Goal: Navigation & Orientation: Find specific page/section

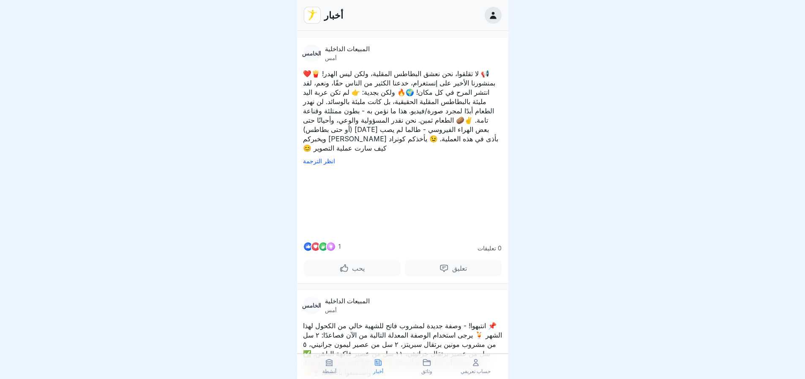
click at [500, 8] on div "أخبار" at bounding box center [402, 15] width 211 height 31
click at [498, 16] on div at bounding box center [493, 15] width 17 height 17
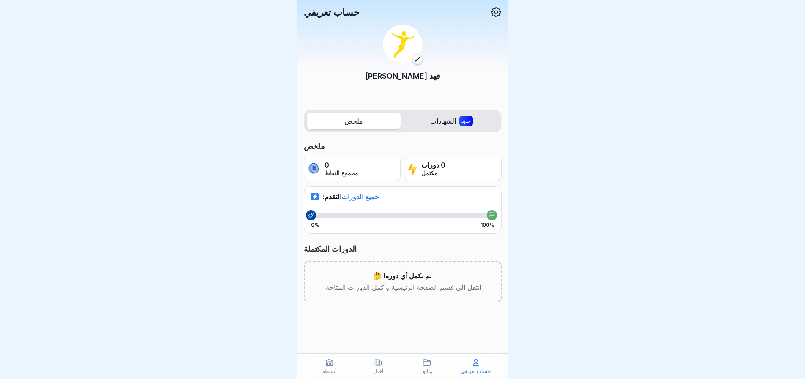
click at [492, 16] on icon at bounding box center [496, 12] width 11 height 11
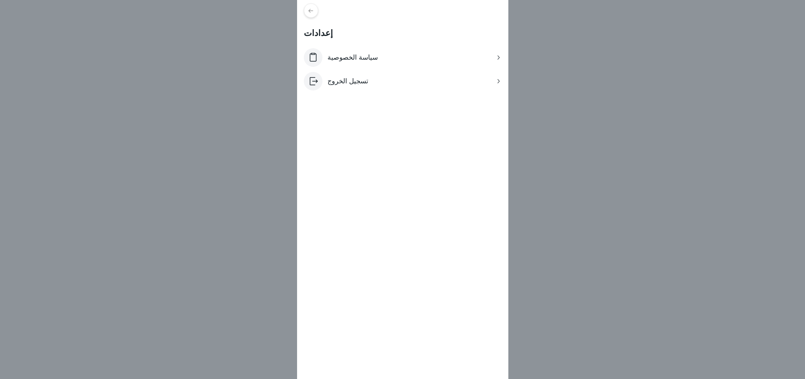
click at [318, 11] on div at bounding box center [311, 10] width 14 height 14
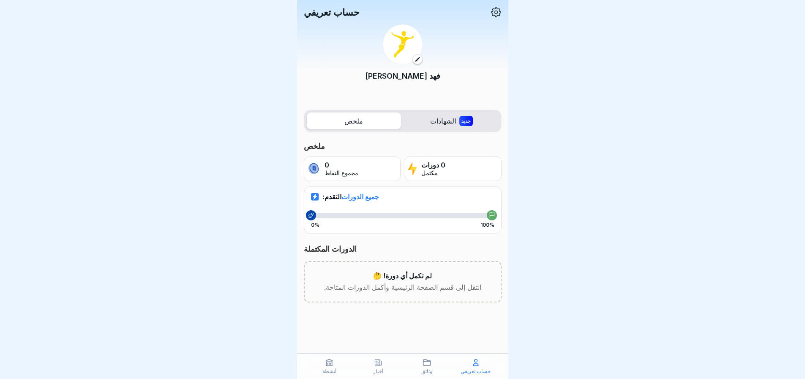
scroll to position [6, 0]
click at [423, 366] on icon at bounding box center [427, 362] width 8 height 8
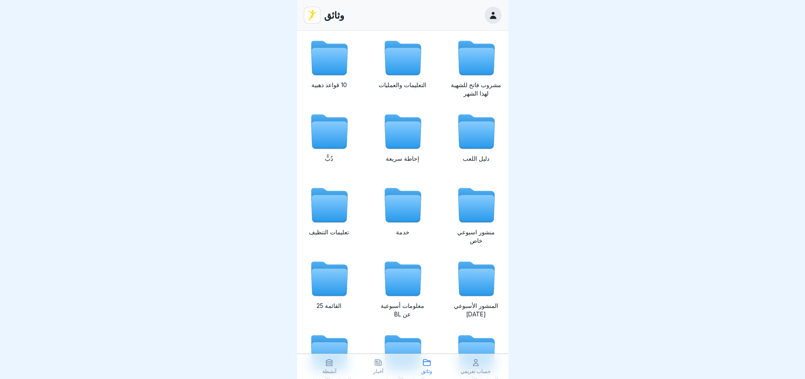
click at [385, 364] on div "أخبار" at bounding box center [378, 366] width 45 height 16
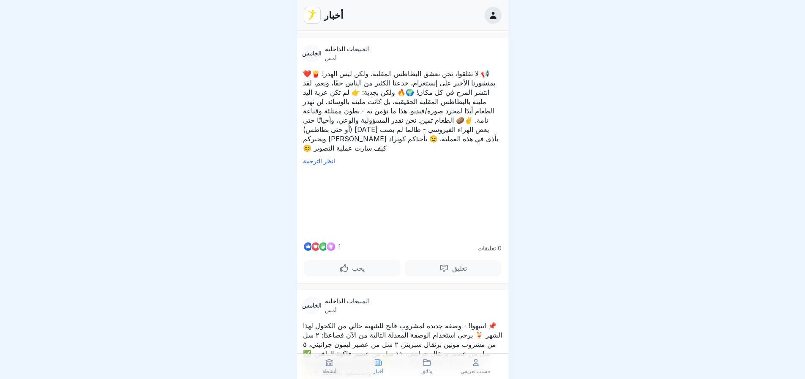
click at [326, 362] on icon at bounding box center [329, 362] width 8 height 8
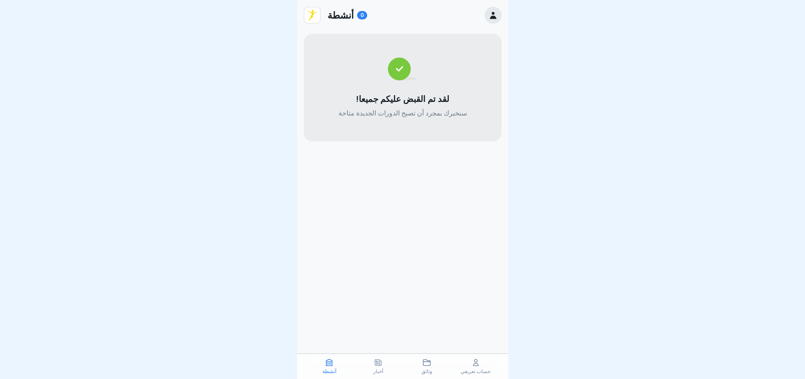
click at [335, 16] on font "أنشطة" at bounding box center [341, 15] width 26 height 11
click at [309, 14] on img at bounding box center [312, 15] width 16 height 16
click at [361, 12] on font "0" at bounding box center [362, 15] width 3 height 6
click at [496, 16] on icon at bounding box center [493, 15] width 9 height 9
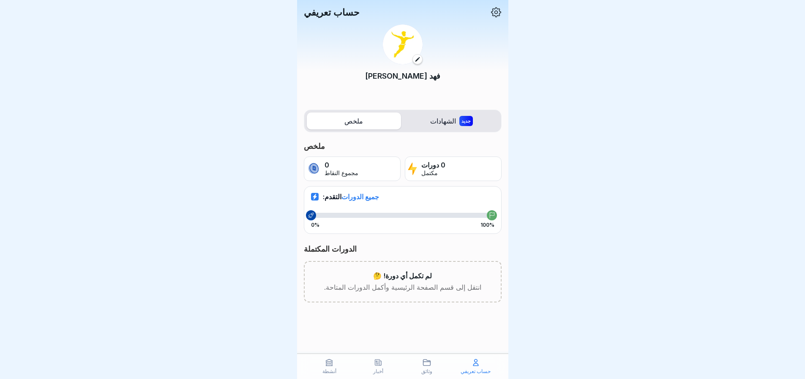
click at [447, 124] on font "الشهادات" at bounding box center [443, 121] width 26 height 8
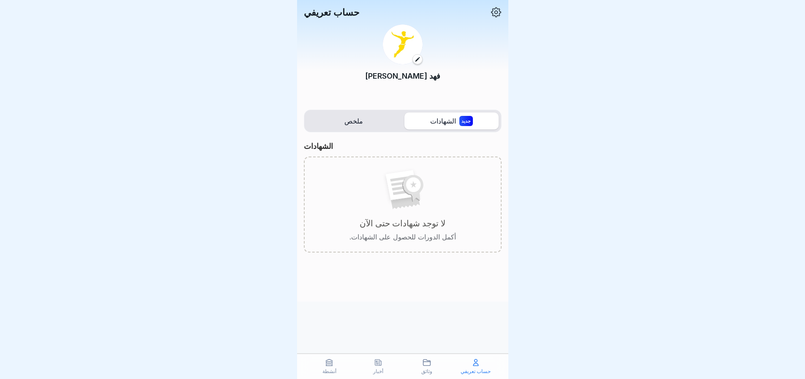
click at [382, 121] on label "ملخص" at bounding box center [354, 120] width 94 height 17
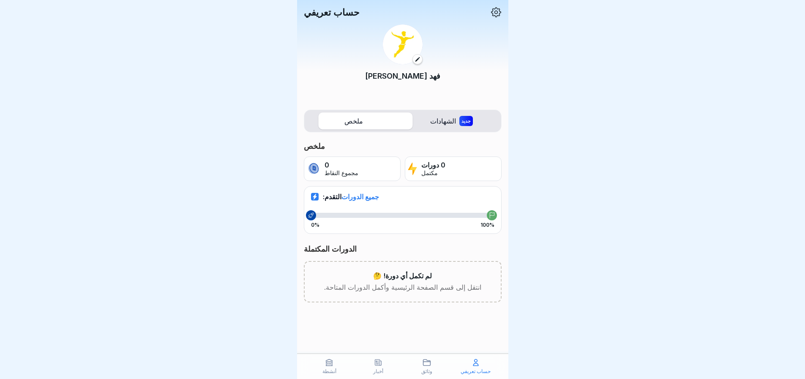
click at [415, 67] on div "[PERSON_NAME]" at bounding box center [403, 58] width 198 height 81
click at [374, 364] on icon at bounding box center [378, 362] width 8 height 8
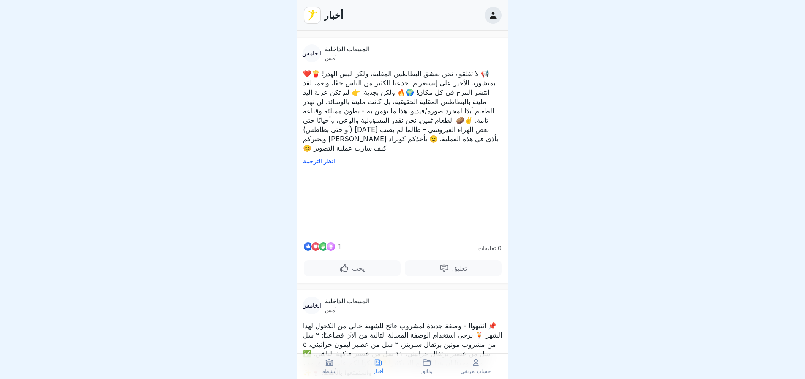
click at [423, 361] on icon at bounding box center [427, 362] width 8 height 8
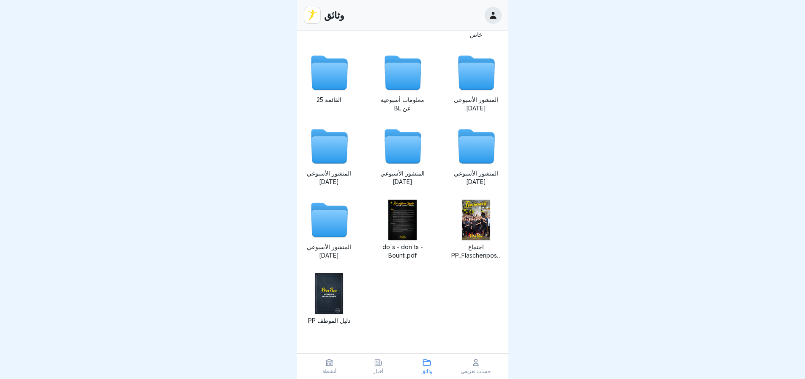
scroll to position [6, 0]
